Goal: Information Seeking & Learning: Learn about a topic

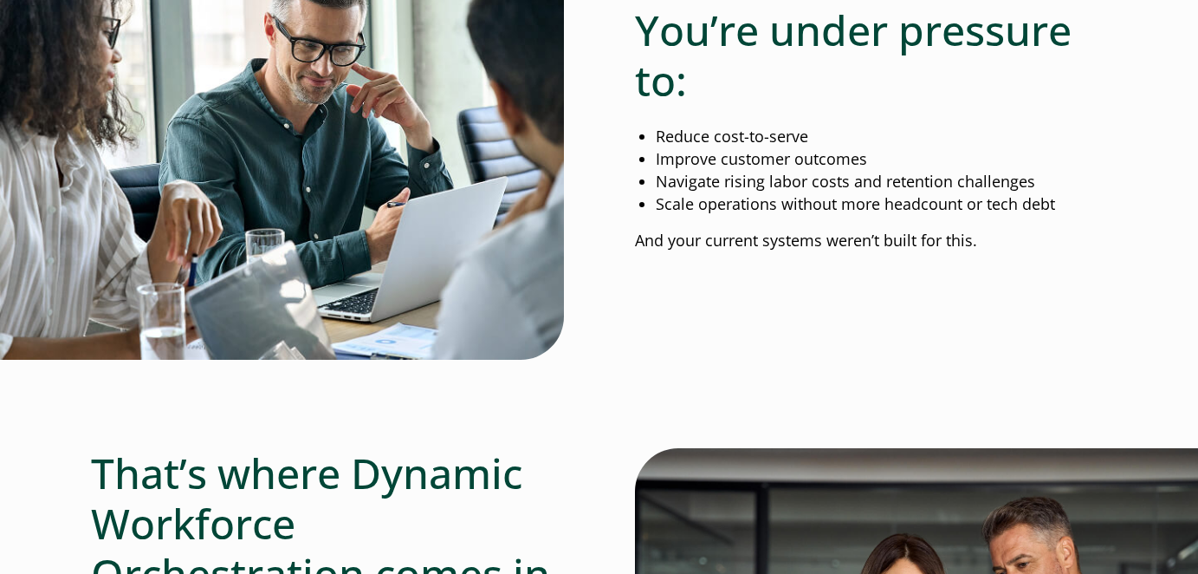
scroll to position [1328, 0]
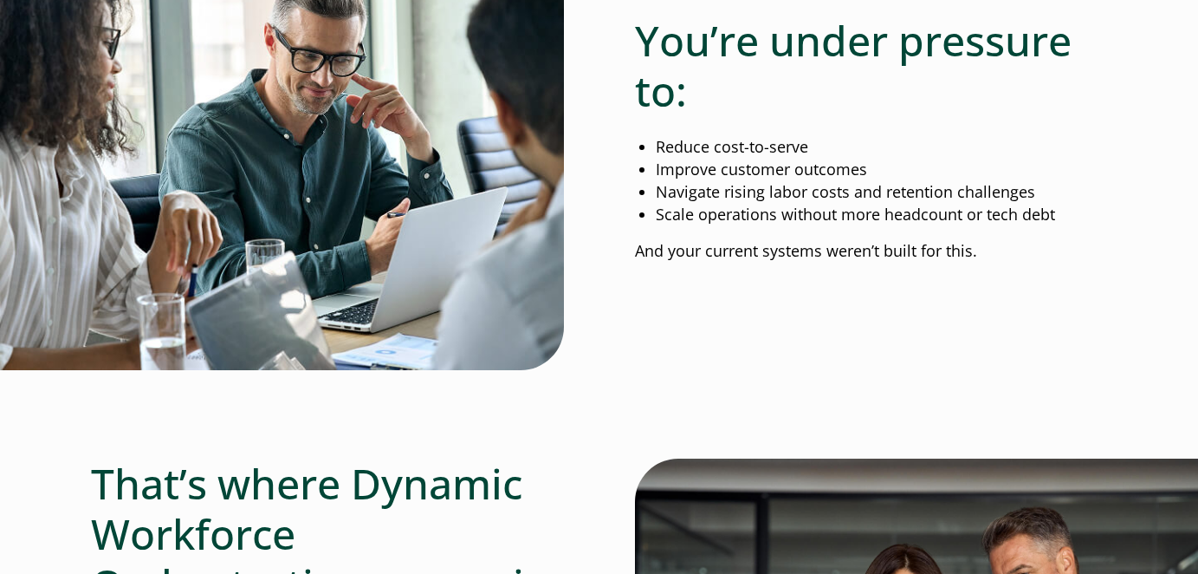
drag, startPoint x: 638, startPoint y: 43, endPoint x: 1078, endPoint y: 264, distance: 492.4
click at [1078, 264] on div "You’re under pressure to: Reduce cost-to-serve Improve customer outcomes Naviga…" at bounding box center [871, 146] width 473 height 261
copy div "You’re under pressure to: Reduce cost-to-serve Improve customer outcomes Naviga…"
click at [697, 298] on div "You’re under pressure to: Reduce cost-to-serve Improve customer outcomes Naviga…" at bounding box center [599, 145] width 1016 height 459
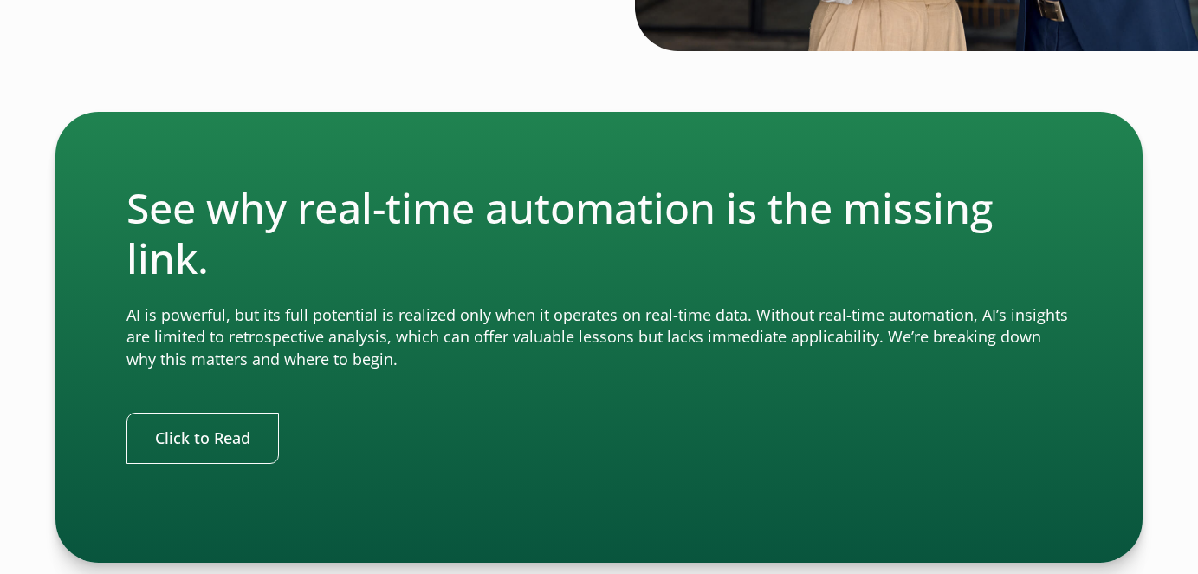
scroll to position [2213, 0]
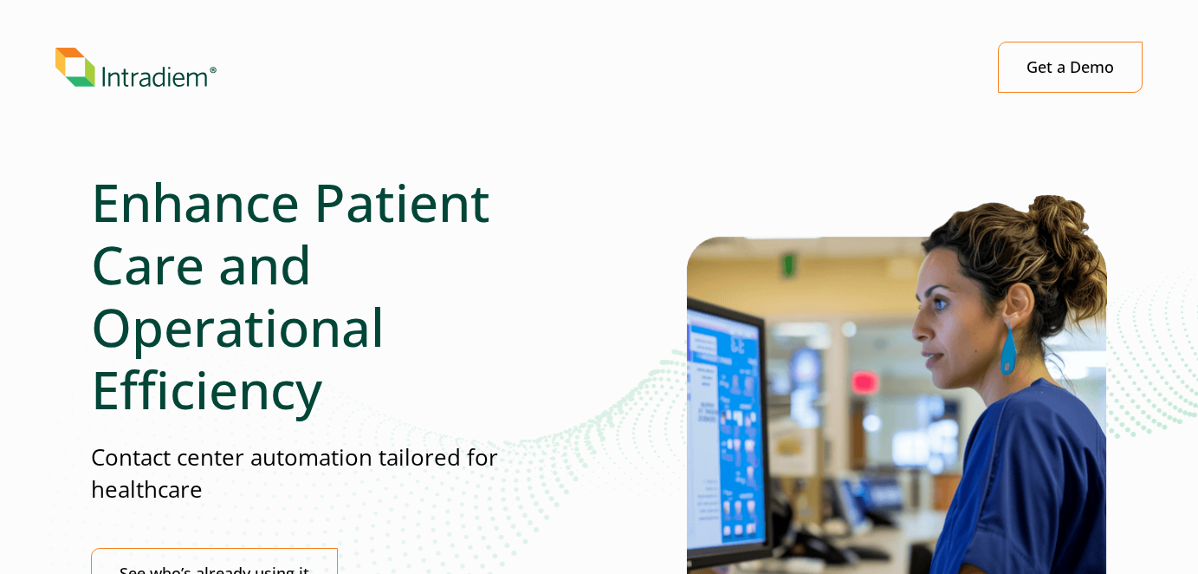
click at [593, 379] on div "Enhance Patient Care and Operational Efficiency Contact center automation tailo…" at bounding box center [385, 433] width 589 height 525
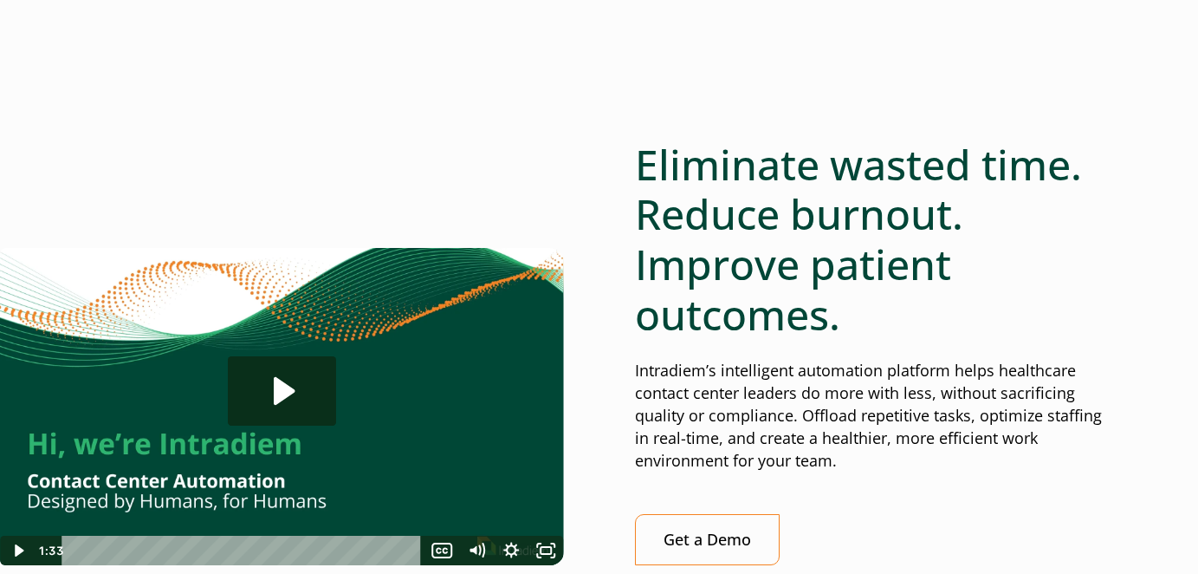
scroll to position [947, 0]
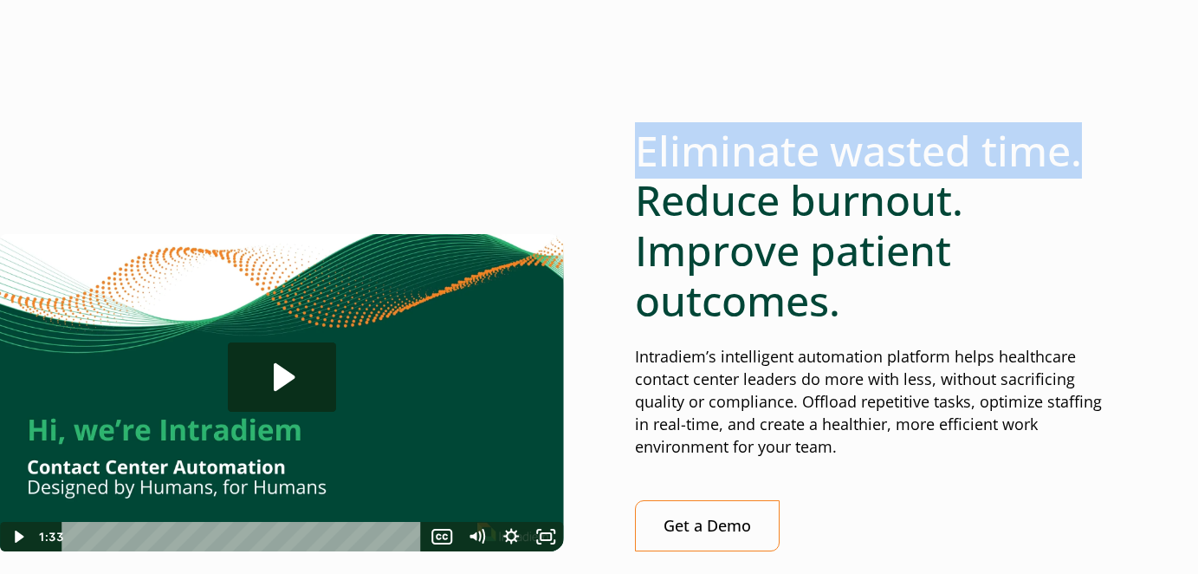
drag, startPoint x: 630, startPoint y: 155, endPoint x: 1102, endPoint y: 145, distance: 472.3
click at [1102, 145] on div "Click for sound @keyframes VOLUME_SMALL_WAVE_FLASH { 0% { opacity: 0; } 33% { o…" at bounding box center [599, 393] width 1016 height 535
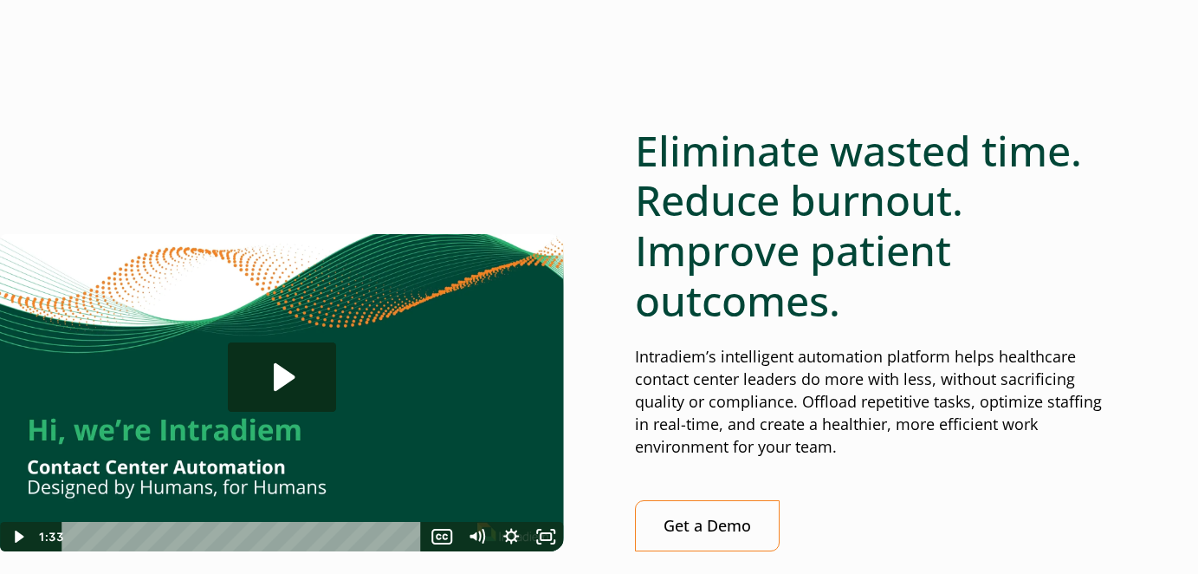
click at [863, 341] on div "Eliminate wasted time. Reduce burnout. Improve patient outcomes. Intradiem’s in…" at bounding box center [871, 386] width 473 height 521
